Goal: Information Seeking & Learning: Learn about a topic

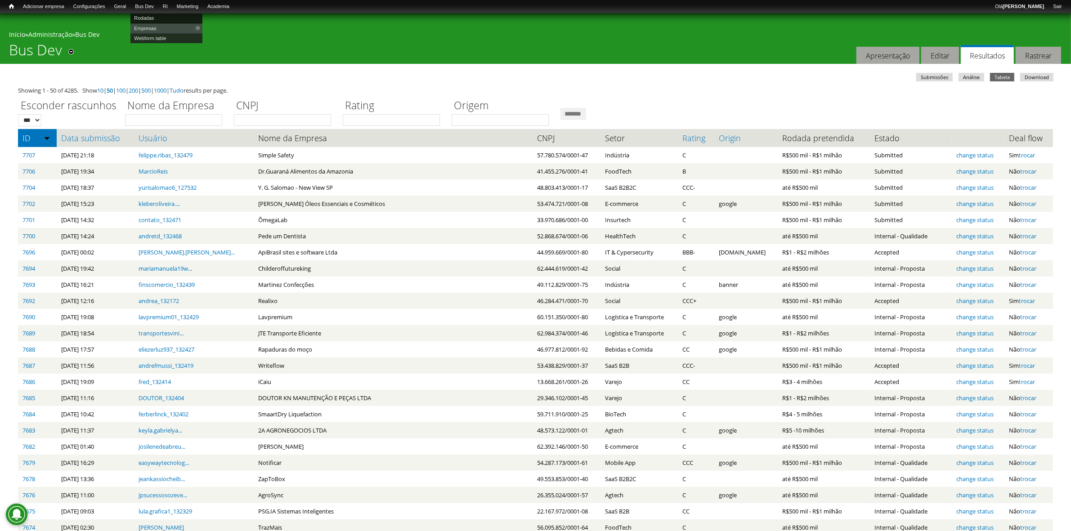
click at [148, 18] on link "Rodadas" at bounding box center [166, 18] width 72 height 10
